Goal: Information Seeking & Learning: Compare options

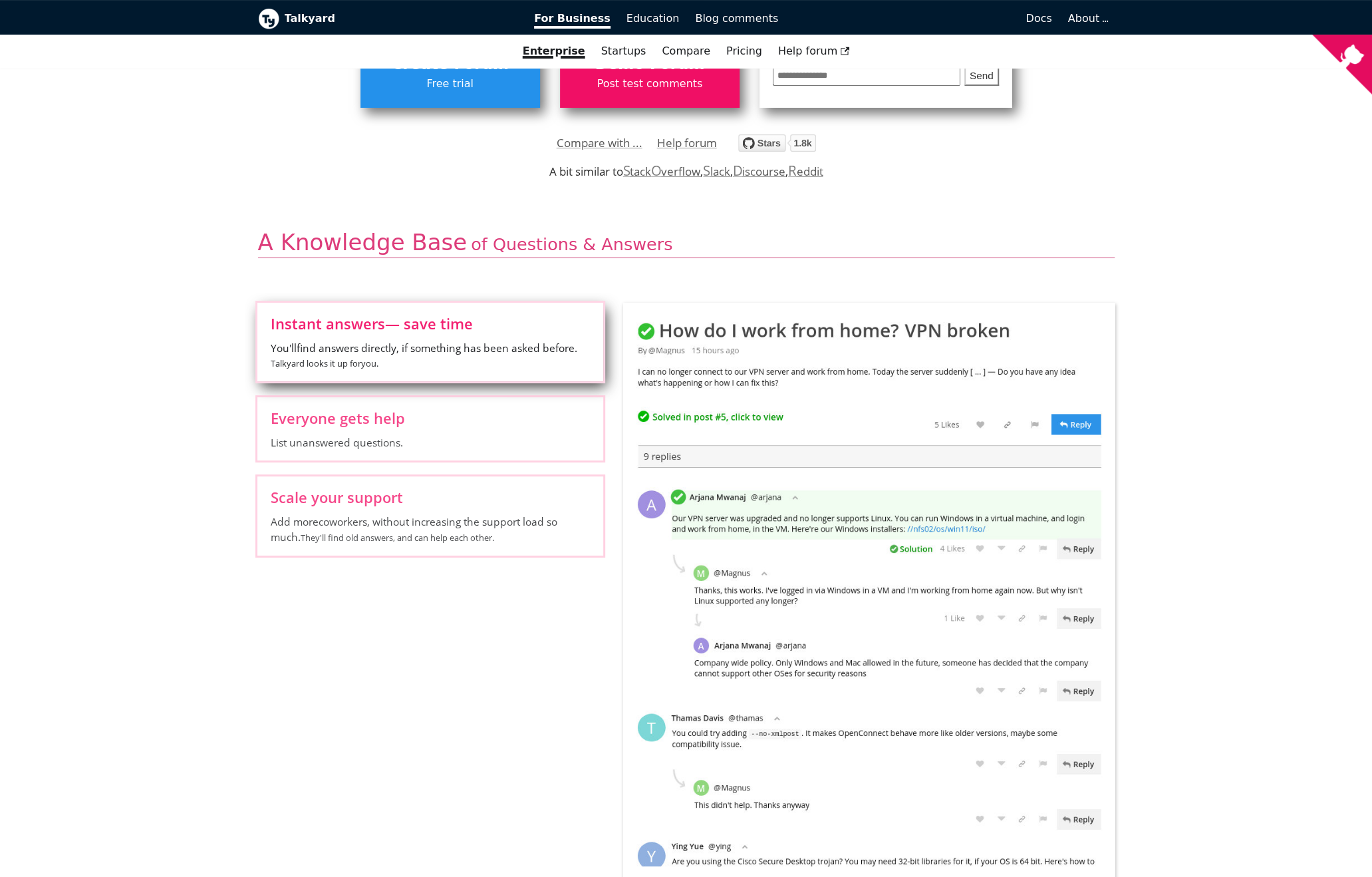
scroll to position [333, 0]
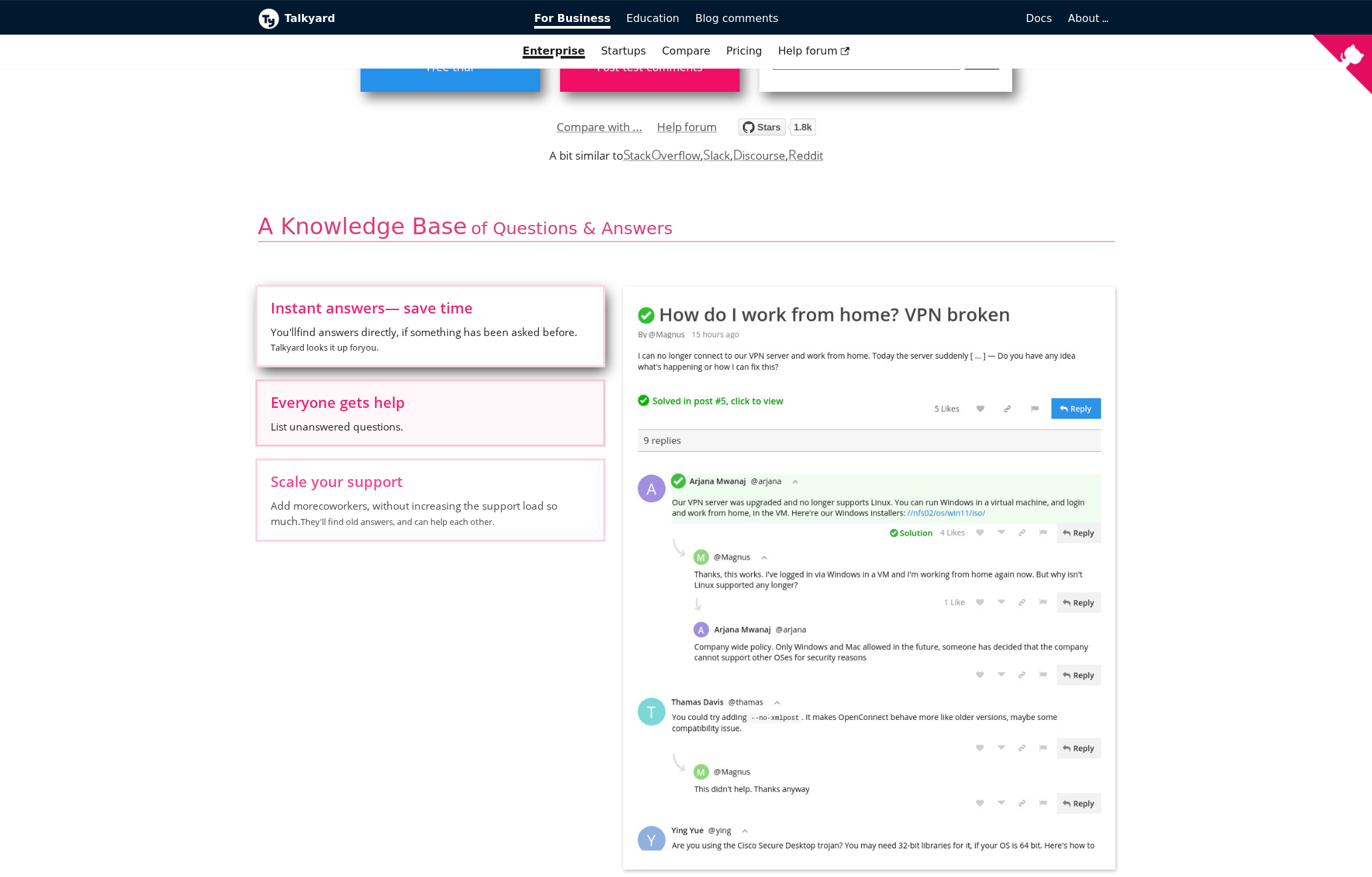
click at [465, 429] on span "List unanswered questions." at bounding box center [430, 427] width 319 height 15
click at [0, 0] on input "Everyone gets help List unanswered questions." at bounding box center [0, 0] width 0 height 0
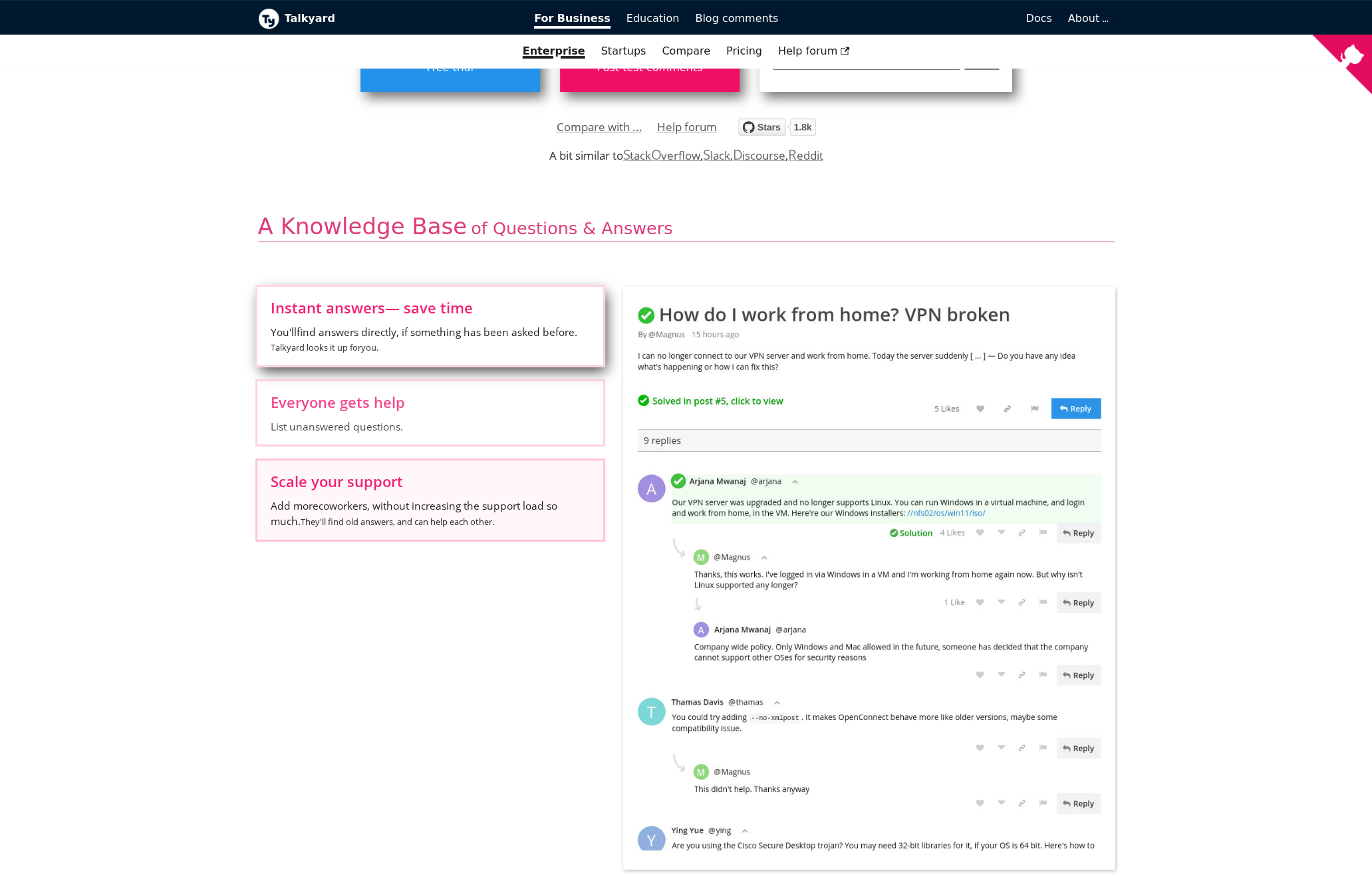
click at [439, 504] on span "Add more coworkers , without increasing the support load so much. They'll find …" at bounding box center [430, 513] width 319 height 31
click at [0, 0] on input "Scale your support Add more coworkers , without increasing the support load so …" at bounding box center [0, 0] width 0 height 0
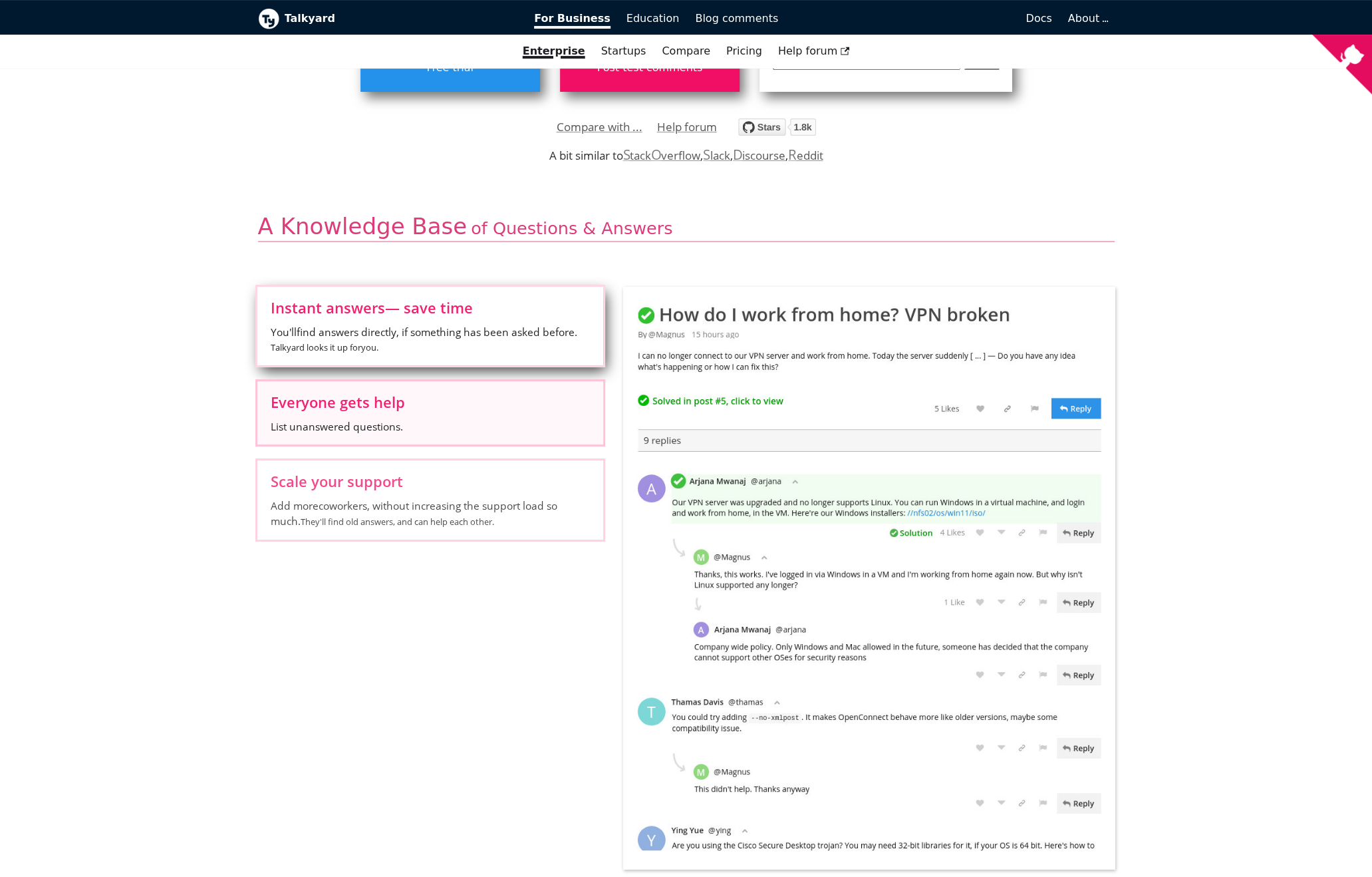
drag, startPoint x: 452, startPoint y: 448, endPoint x: 452, endPoint y: 437, distance: 11.0
click at [453, 448] on div "Instant answers — save time You'll find answers directly, if something has been…" at bounding box center [430, 420] width 366 height 269
click at [440, 344] on span "You'll find answers directly, if something has been asked before. Talkyard look…" at bounding box center [430, 340] width 319 height 31
click at [0, 0] on input "Instant answers — save time You'll find answers directly, if something has been…" at bounding box center [0, 0] width 0 height 0
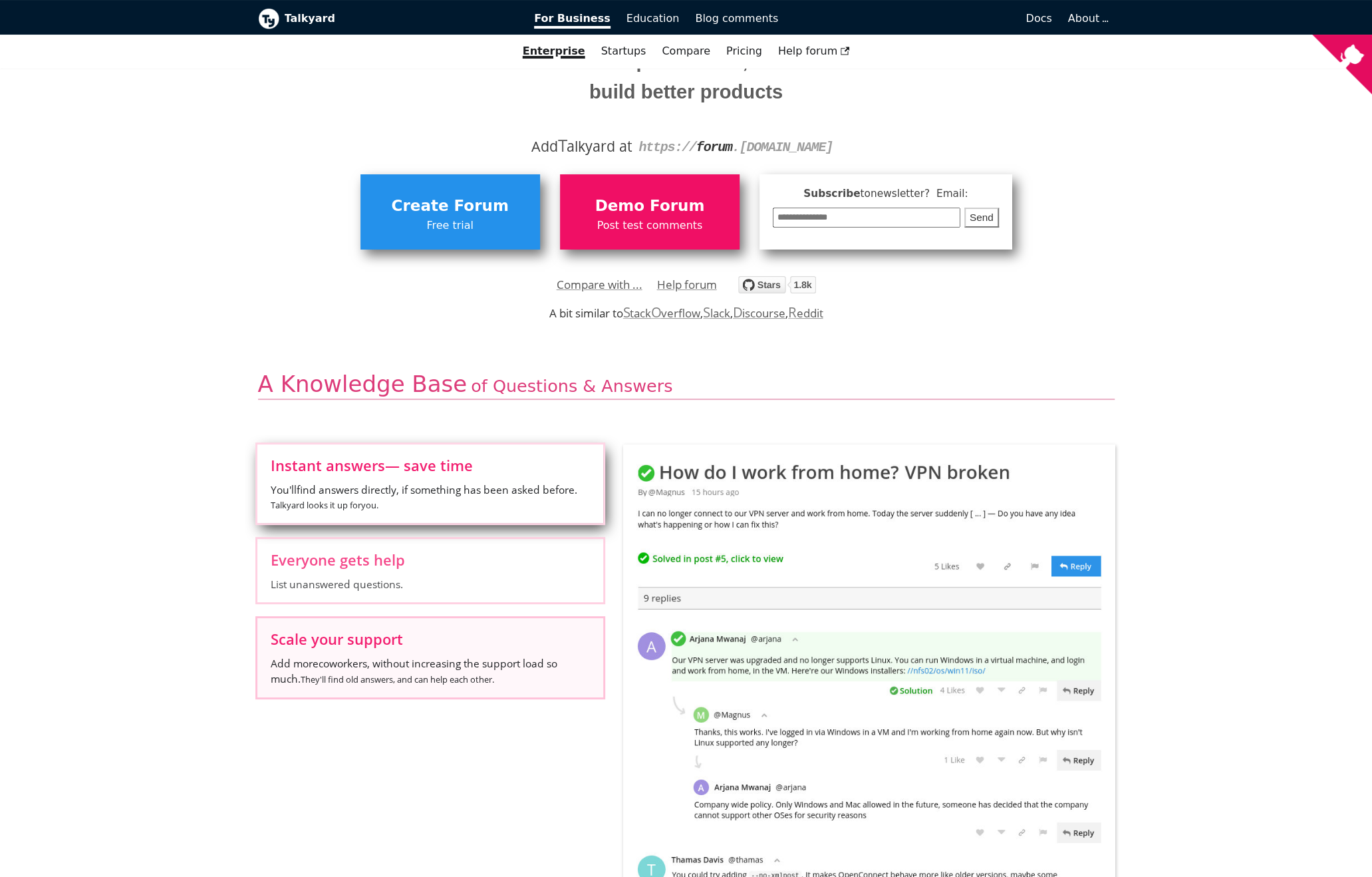
scroll to position [0, 0]
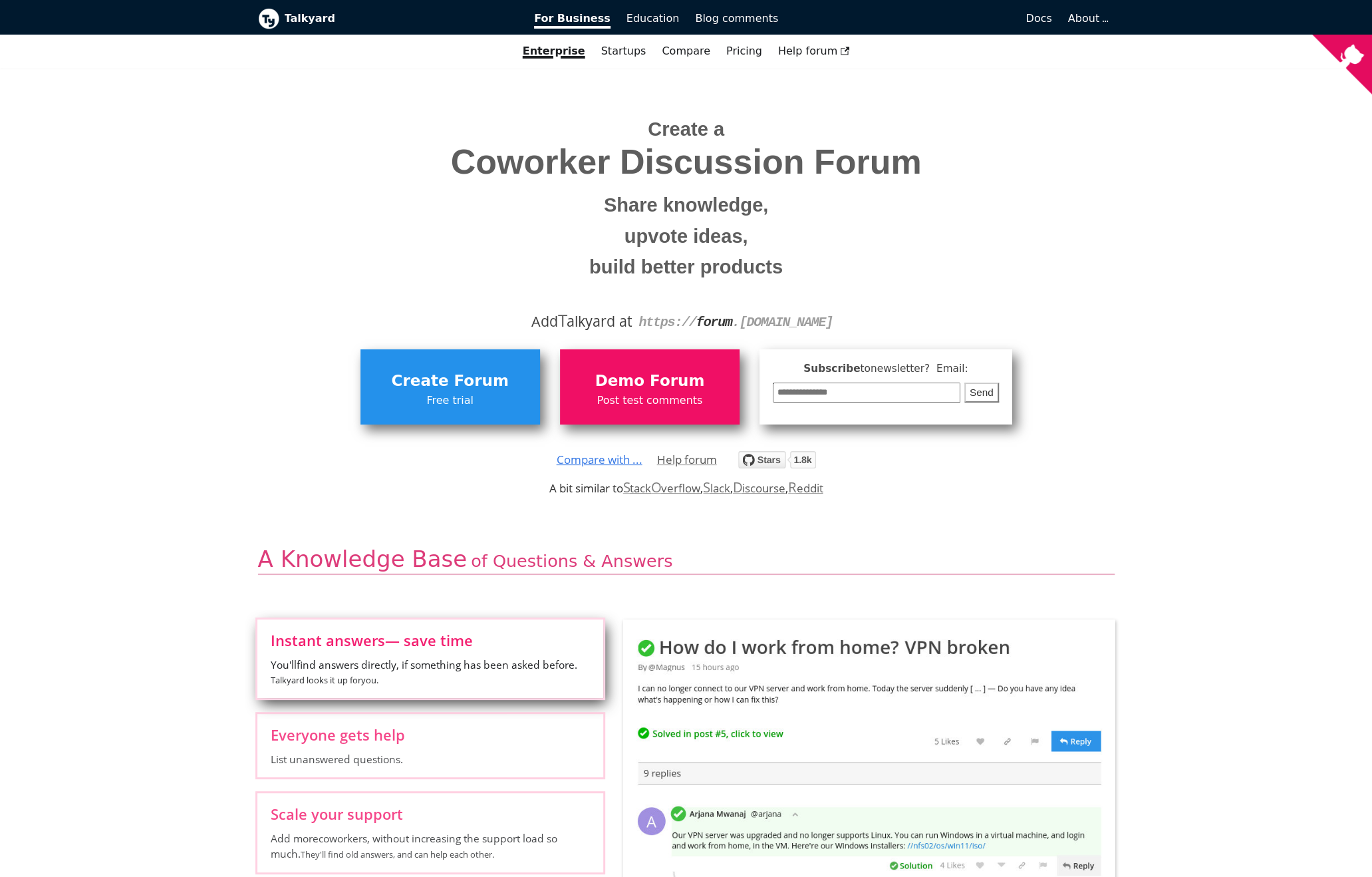
click at [617, 461] on link "Compare with ..." at bounding box center [599, 459] width 86 height 20
click at [631, 55] on link "Startups" at bounding box center [623, 51] width 61 height 23
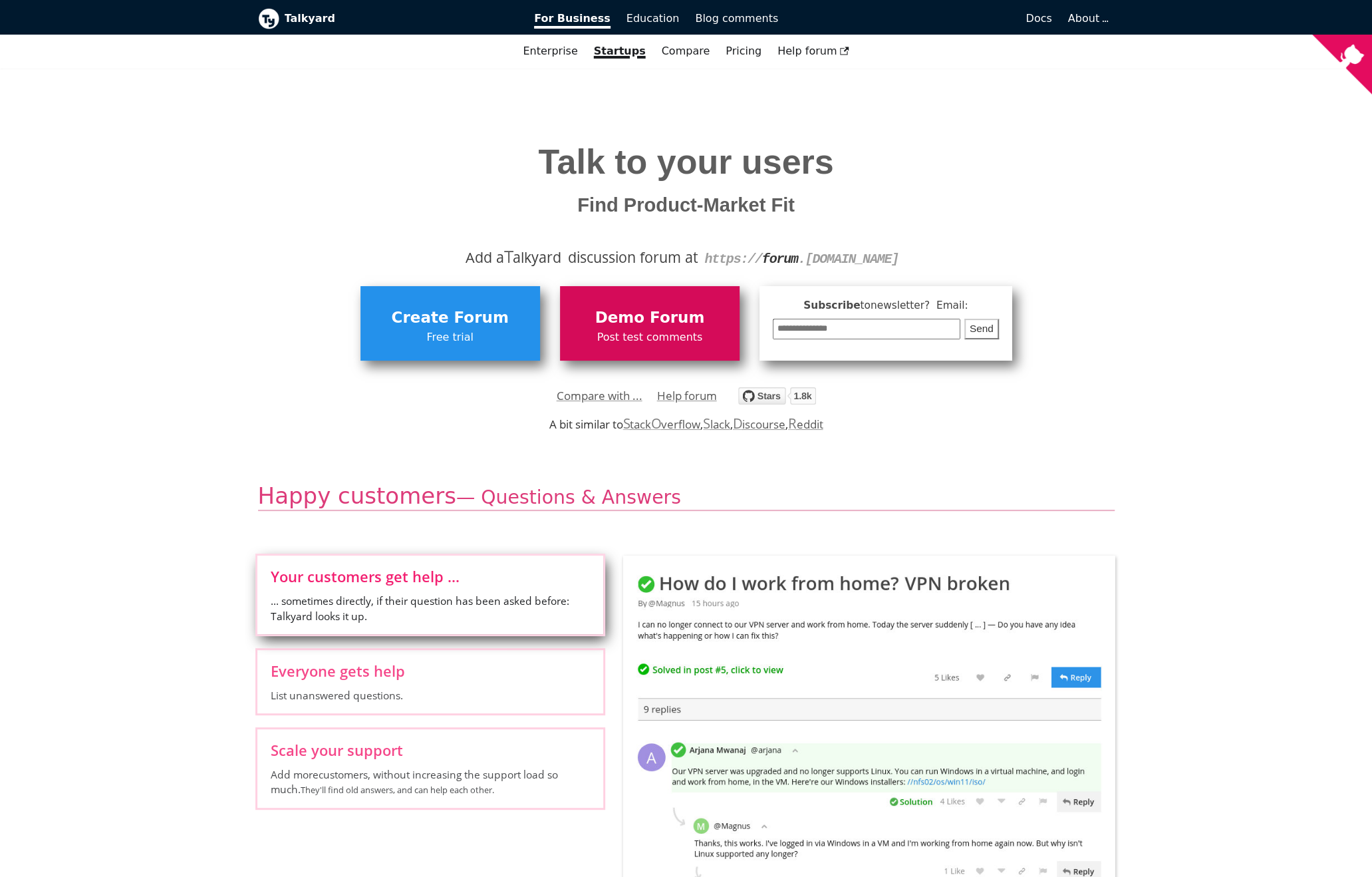
click at [634, 339] on span "Post test comments" at bounding box center [650, 338] width 167 height 18
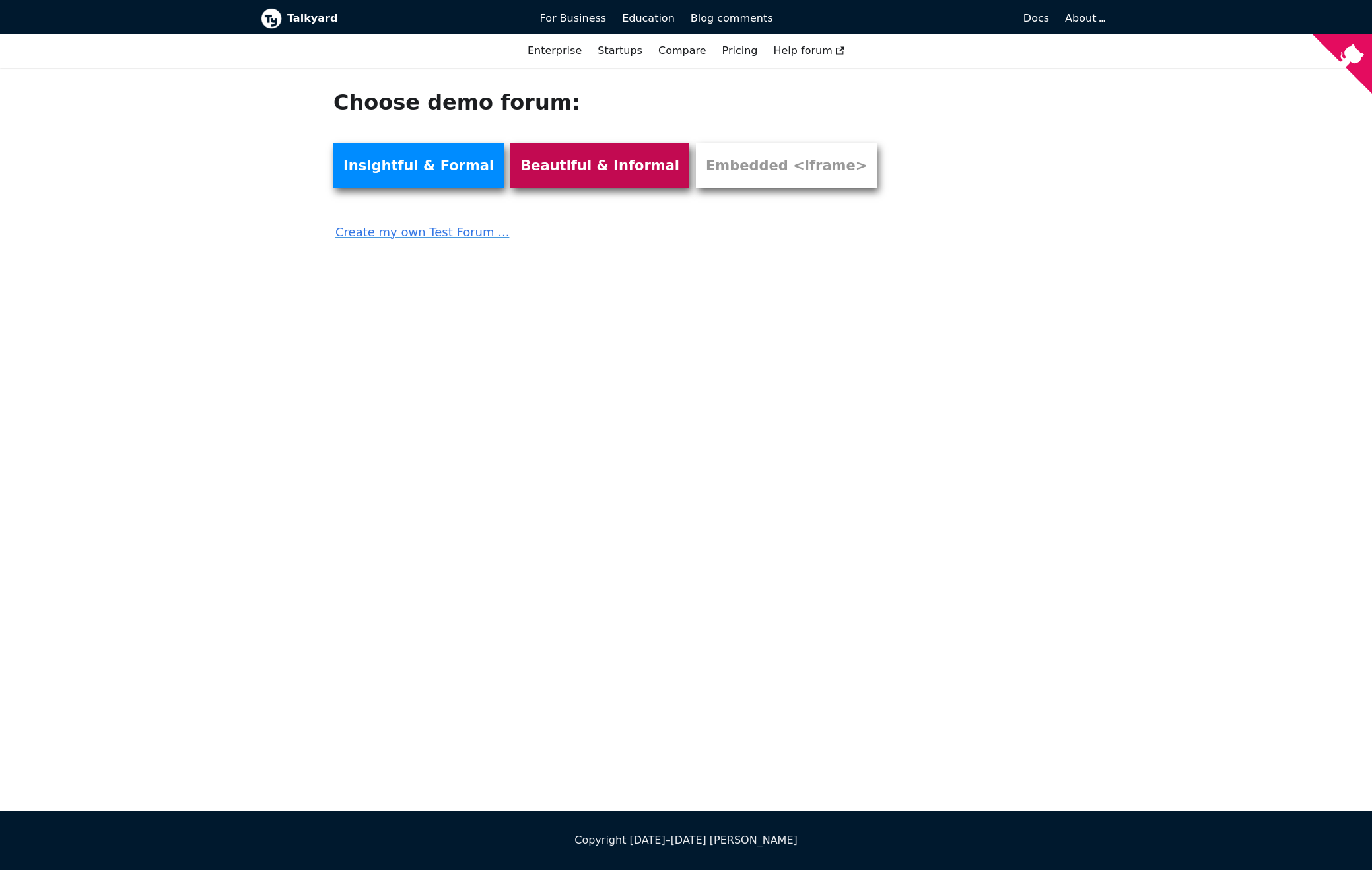
click at [609, 187] on link "Beautiful & Informal" at bounding box center [599, 165] width 179 height 45
